Goal: Task Accomplishment & Management: Manage account settings

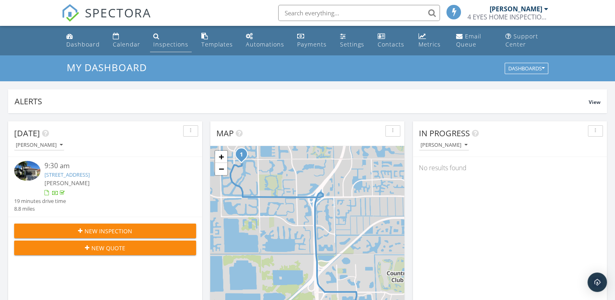
click at [162, 45] on div "Inspections" at bounding box center [170, 44] width 35 height 8
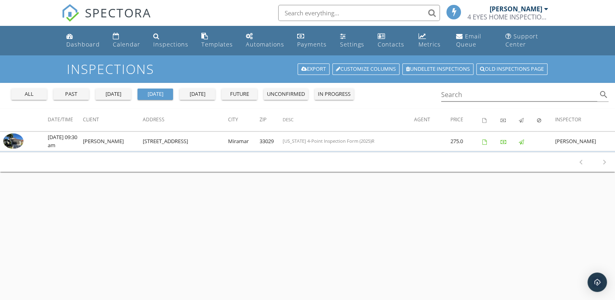
drag, startPoint x: 65, startPoint y: 92, endPoint x: 71, endPoint y: 92, distance: 5.7
click at [66, 92] on div "past" at bounding box center [71, 94] width 29 height 8
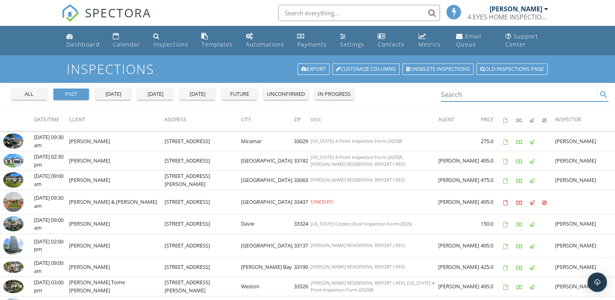
click at [475, 96] on input "Search" at bounding box center [519, 94] width 156 height 13
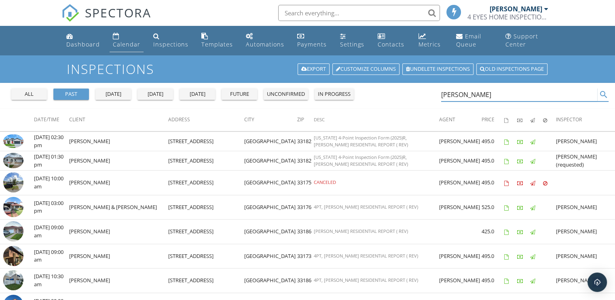
type input "[PERSON_NAME]"
click at [133, 46] on div "Calendar" at bounding box center [126, 44] width 27 height 8
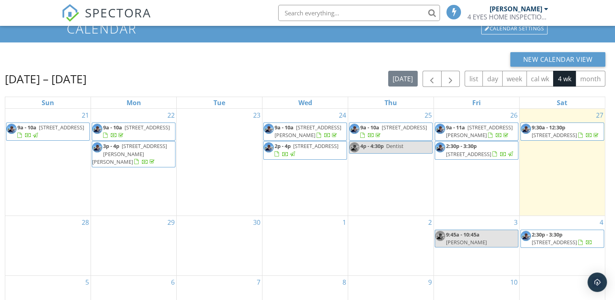
scroll to position [81, 0]
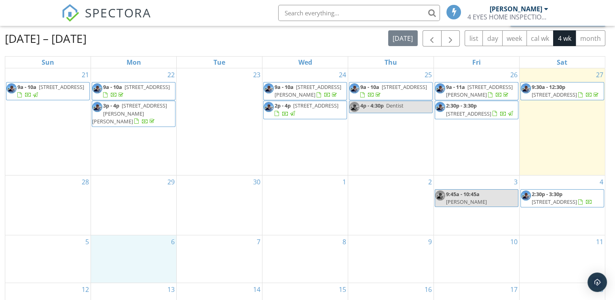
click at [136, 256] on div "6" at bounding box center [133, 258] width 85 height 47
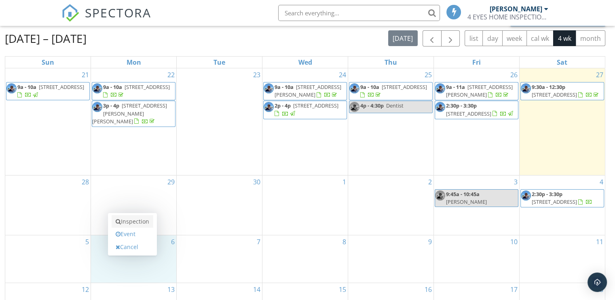
click at [137, 222] on link "Inspection" at bounding box center [133, 221] width 42 height 13
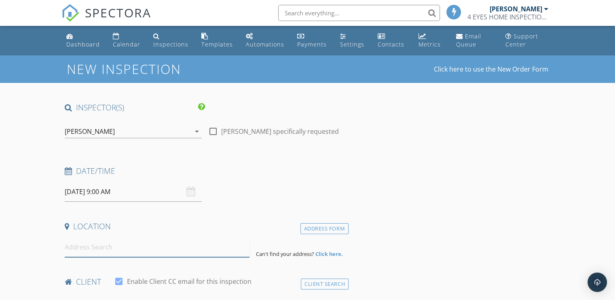
click at [114, 248] on input at bounding box center [157, 247] width 185 height 20
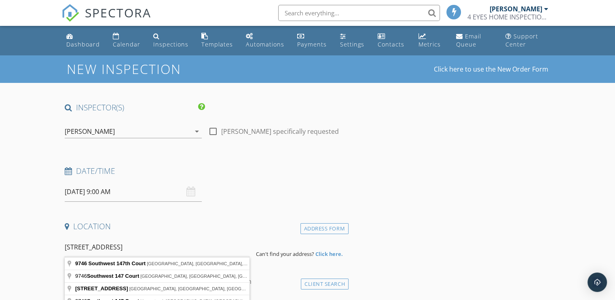
type input "9746 Southwest 147th Court, Miami, FL, USA"
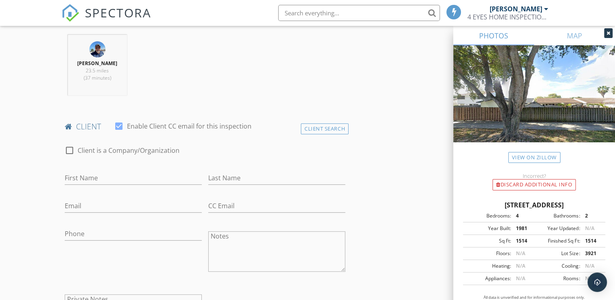
scroll to position [323, 0]
click at [314, 126] on div "Client Search" at bounding box center [325, 125] width 48 height 11
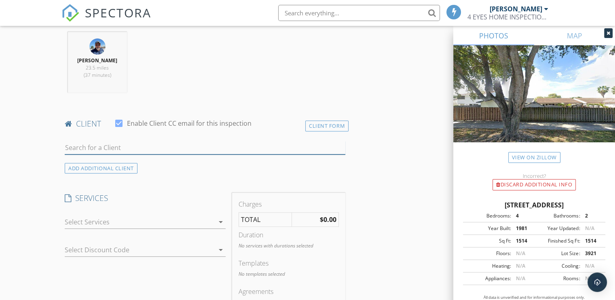
click at [117, 149] on input "text" at bounding box center [205, 147] width 280 height 13
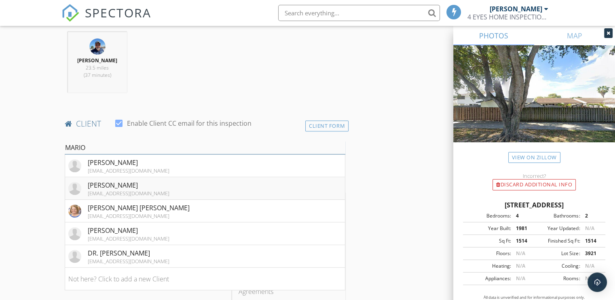
scroll to position [364, 0]
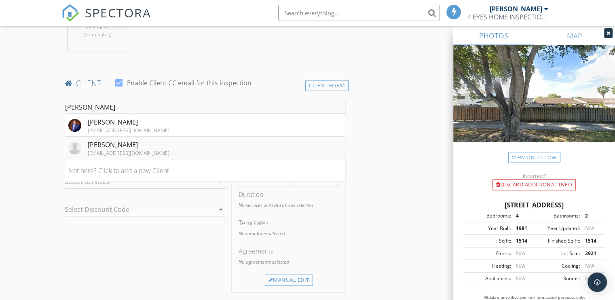
type input "MARIO QUIN"
click at [110, 143] on div "MARIO QUINTERO" at bounding box center [129, 145] width 82 height 10
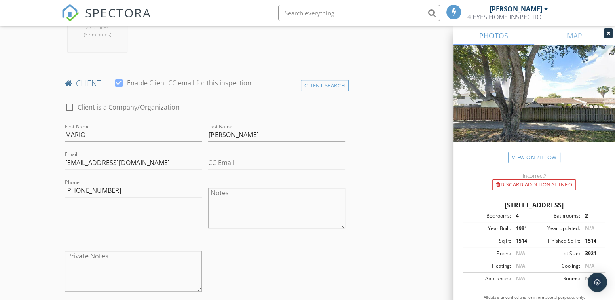
scroll to position [323, 0]
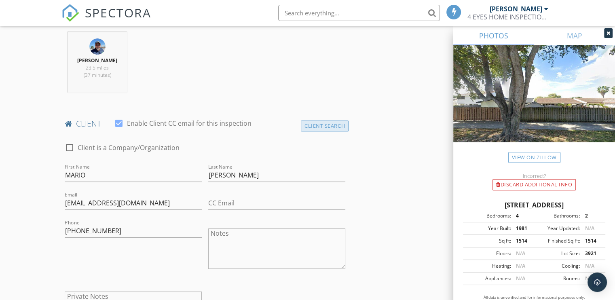
click at [316, 127] on div "Client Search" at bounding box center [325, 125] width 48 height 11
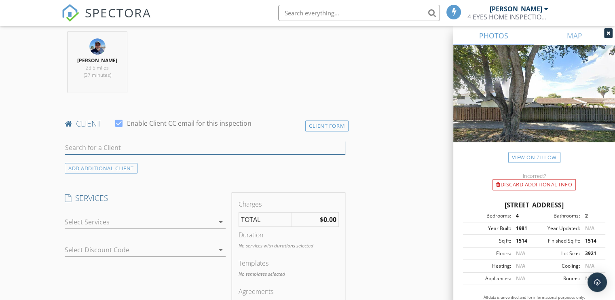
click at [144, 148] on input "text" at bounding box center [205, 147] width 280 height 13
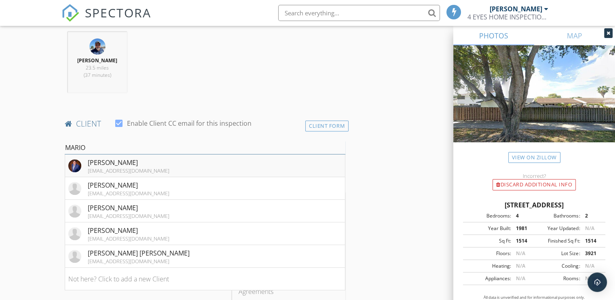
type input "MARIO"
click at [108, 167] on div "[EMAIL_ADDRESS][DOMAIN_NAME]" at bounding box center [129, 170] width 82 height 6
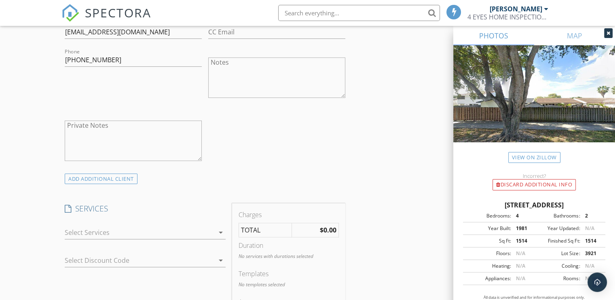
scroll to position [525, 0]
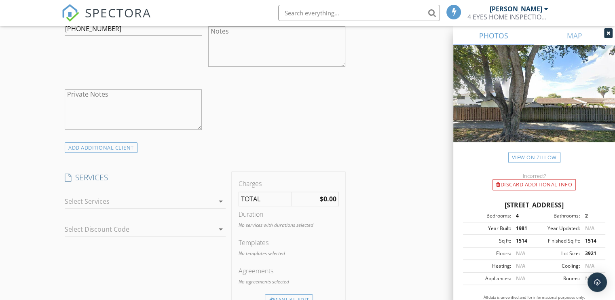
click at [107, 200] on div at bounding box center [140, 201] width 150 height 13
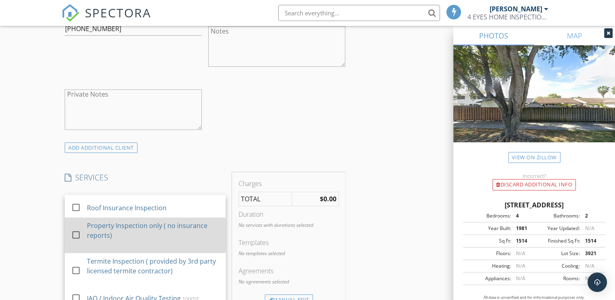
scroll to position [162, 0]
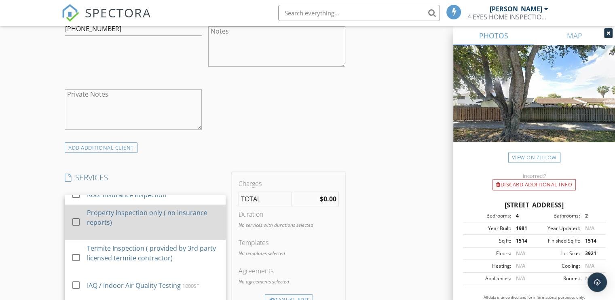
click at [76, 229] on div at bounding box center [76, 222] width 14 height 14
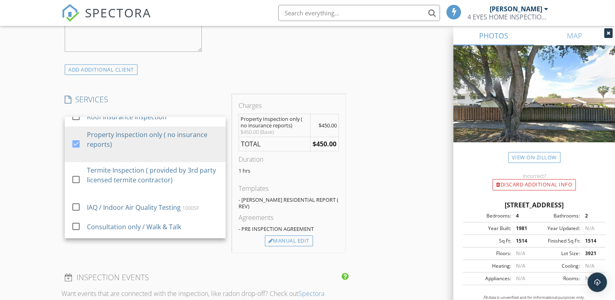
scroll to position [606, 0]
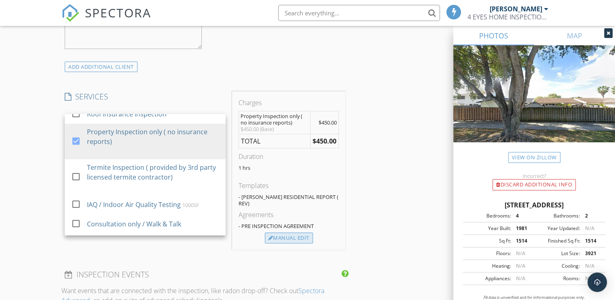
click at [283, 232] on div "Manual Edit" at bounding box center [289, 237] width 48 height 11
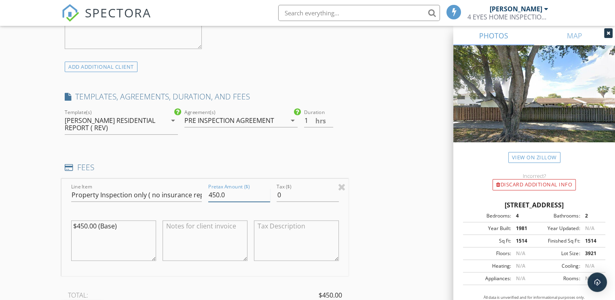
drag, startPoint x: 228, startPoint y: 194, endPoint x: 207, endPoint y: 192, distance: 20.6
click at [207, 192] on div "Pretax Amount ($) 450.0" at bounding box center [239, 196] width 68 height 28
type input "425.00"
click at [97, 194] on input "Property Inspection only ( no insurance reports)" at bounding box center [136, 194] width 131 height 13
type input "Pre-Listing Inspection only ( no insurance reports)"
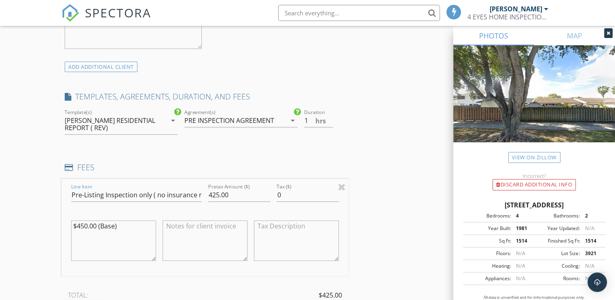
click at [407, 135] on div "INSPECTOR(S) check_box Henry Barrios PRIMARY Henry Barrios arrow_drop_down chec…" at bounding box center [307, 220] width 492 height 1449
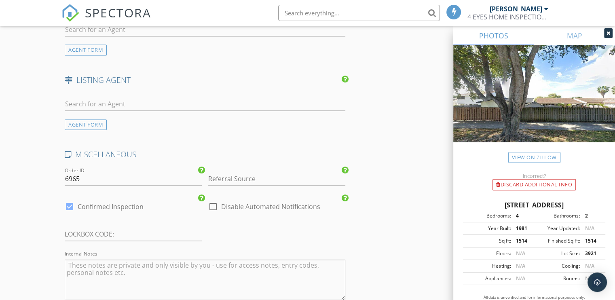
scroll to position [1132, 0]
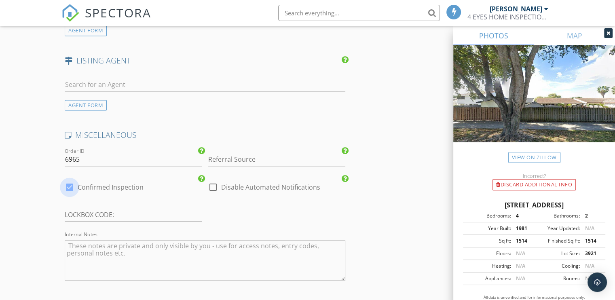
click at [70, 186] on div at bounding box center [70, 187] width 14 height 14
checkbox input "false"
checkbox input "true"
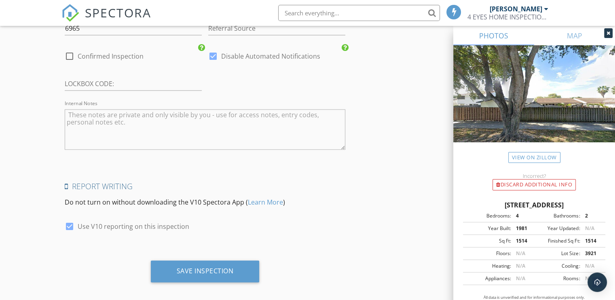
scroll to position [1267, 0]
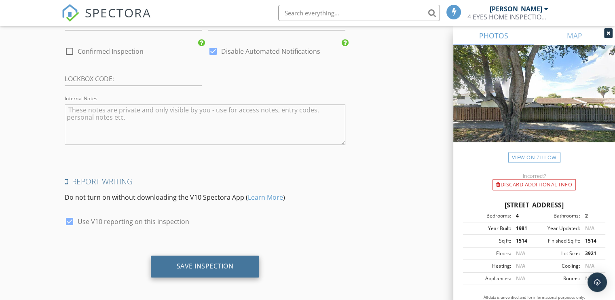
click at [181, 264] on div "Save Inspection" at bounding box center [205, 266] width 57 height 8
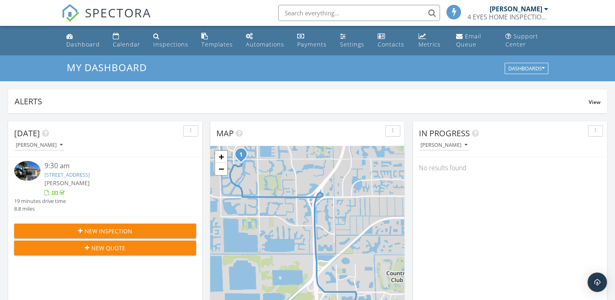
scroll to position [748, 627]
click at [165, 43] on div "Inspections" at bounding box center [170, 44] width 35 height 8
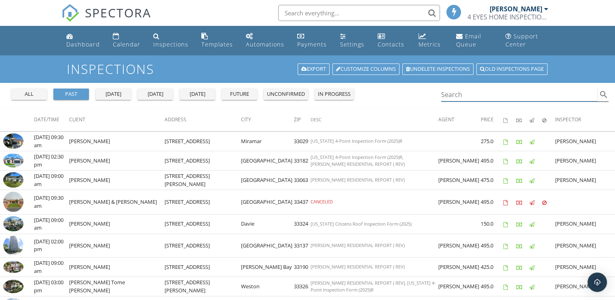
click at [452, 98] on input "Search" at bounding box center [519, 94] width 156 height 13
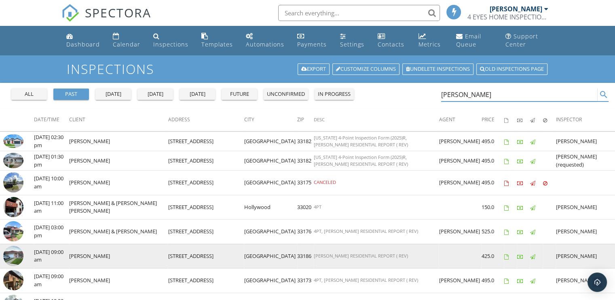
type input "QUINTERO"
click at [18, 254] on img at bounding box center [13, 256] width 20 height 20
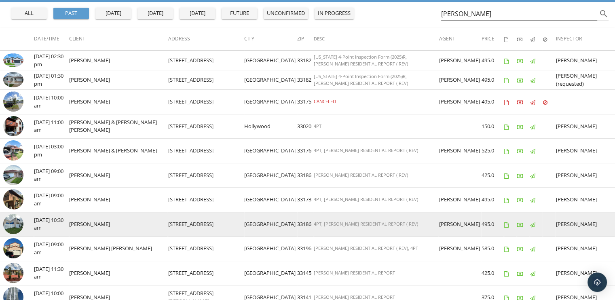
scroll to position [121, 0]
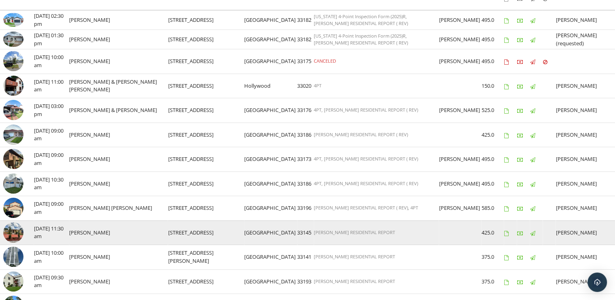
click at [14, 230] on img at bounding box center [13, 232] width 20 height 20
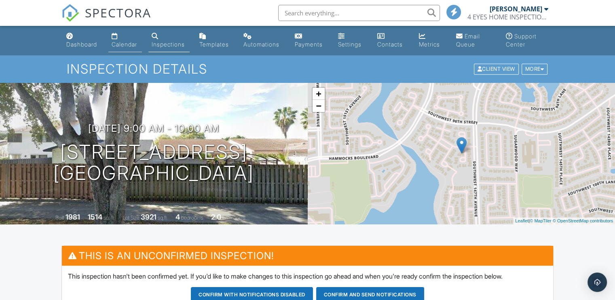
click at [128, 43] on div "Calendar" at bounding box center [124, 44] width 25 height 7
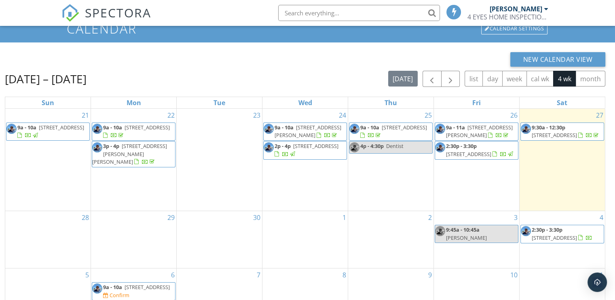
scroll to position [81, 0]
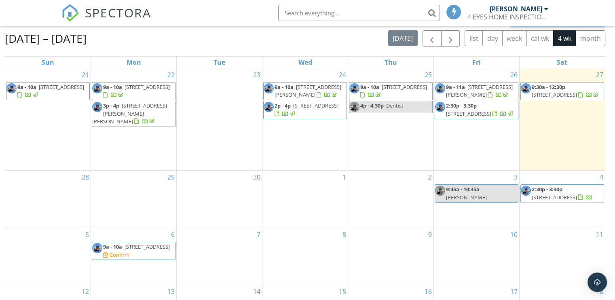
drag, startPoint x: 127, startPoint y: 245, endPoint x: 120, endPoint y: 255, distance: 12.2
click at [124, 250] on span "[STREET_ADDRESS]" at bounding box center [146, 246] width 45 height 7
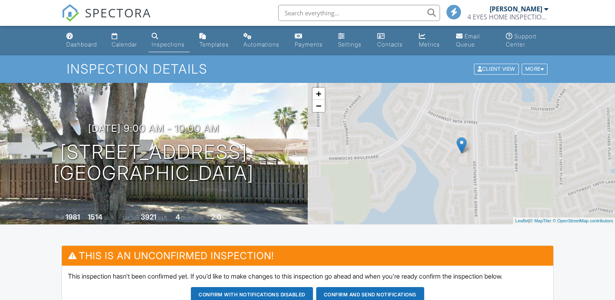
click at [137, 160] on h1 "[STREET_ADDRESS] [GEOGRAPHIC_DATA], FL 33196" at bounding box center [153, 162] width 200 height 43
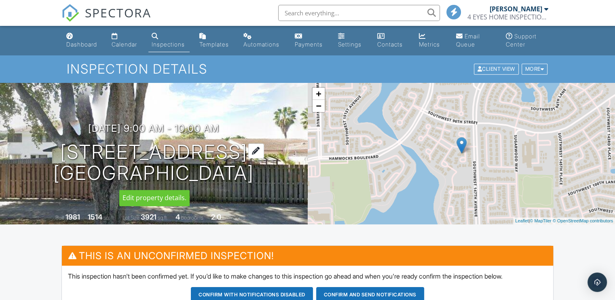
click at [158, 149] on h1 "[STREET_ADDRESS] [GEOGRAPHIC_DATA], FL 33196" at bounding box center [153, 162] width 200 height 43
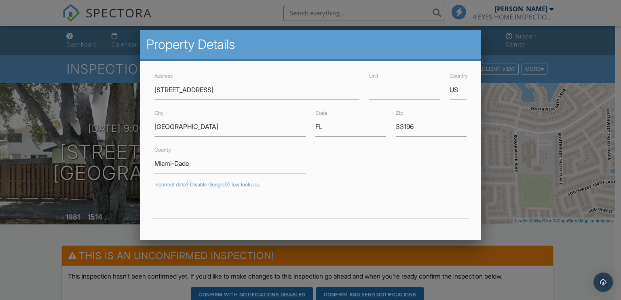
click at [70, 106] on div at bounding box center [310, 147] width 621 height 375
